Goal: Information Seeking & Learning: Learn about a topic

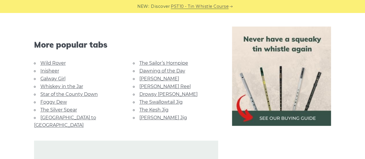
scroll to position [290, 0]
click at [56, 78] on link "Galway Girl" at bounding box center [52, 78] width 25 height 5
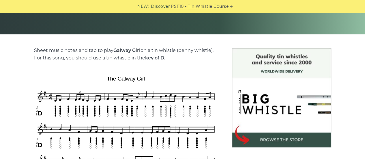
scroll to position [171, 0]
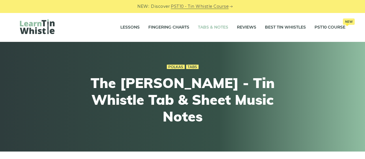
click at [214, 33] on link "Tabs & Notes" at bounding box center [213, 27] width 30 height 14
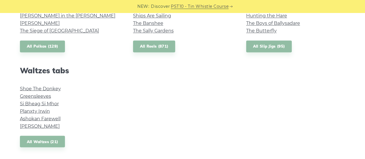
scroll to position [468, 0]
click at [42, 86] on link "Shoe The Donkey" at bounding box center [40, 87] width 41 height 5
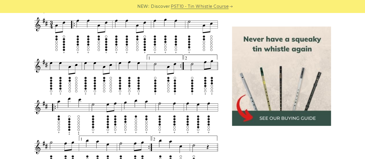
scroll to position [399, 0]
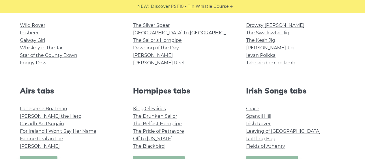
scroll to position [49, 0]
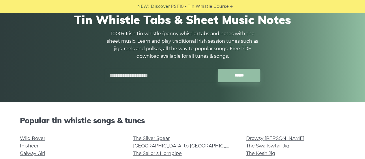
click at [154, 69] on input "text" at bounding box center [161, 76] width 113 height 14
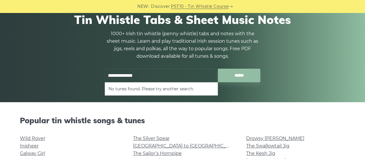
type input "**********"
click at [218, 69] on input "******" at bounding box center [239, 76] width 42 height 14
